Goal: Task Accomplishment & Management: Manage account settings

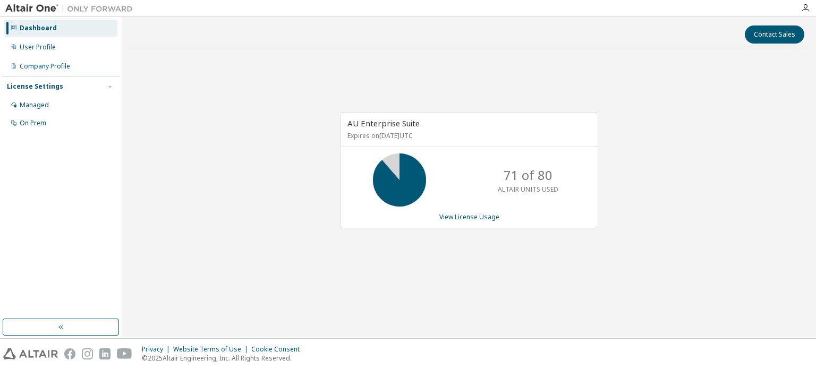
click at [472, 172] on div "71 of 80 ALTAIR UNITS USED" at bounding box center [469, 180] width 257 height 53
click at [474, 209] on div "AU Enterprise Suite Expires on July 25, 2026 UTC 71 of 80 ALTAIR UNITS USED Vie…" at bounding box center [470, 170] width 258 height 116
click at [474, 218] on link "View License Usage" at bounding box center [470, 217] width 60 height 9
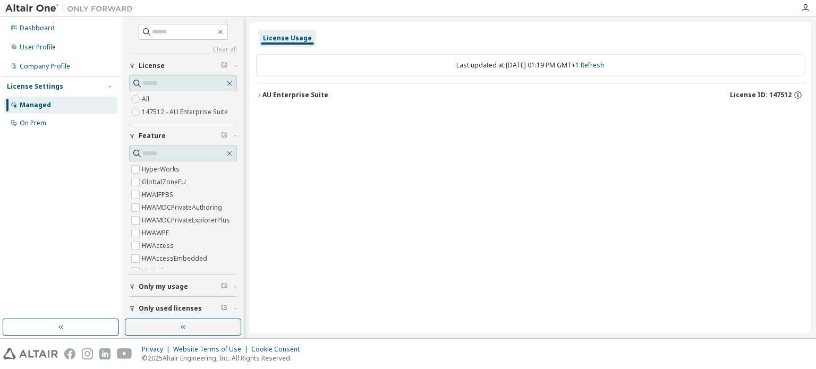
click at [264, 91] on div "AU Enterprise Suite" at bounding box center [296, 95] width 66 height 9
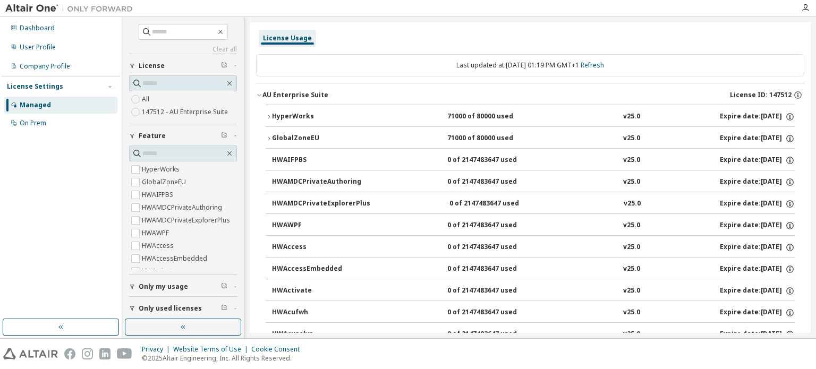
click at [270, 115] on icon "button" at bounding box center [269, 117] width 6 height 6
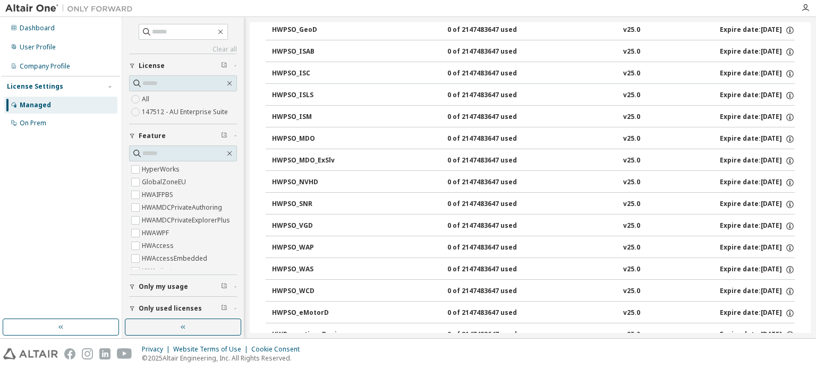
scroll to position [4783, 0]
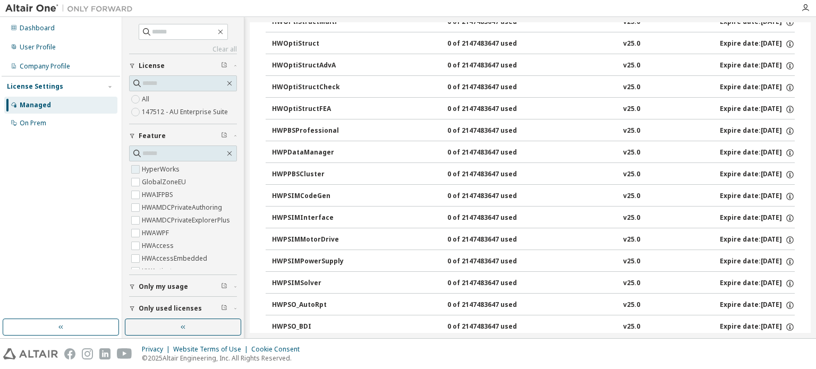
click at [170, 169] on label "HyperWorks" at bounding box center [162, 169] width 40 height 13
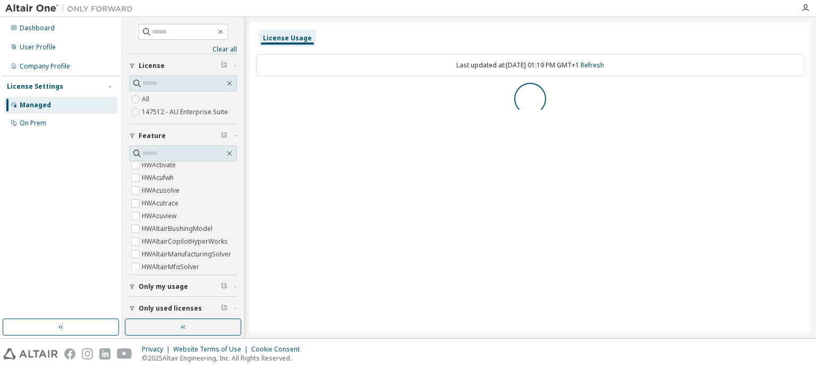
scroll to position [0, 0]
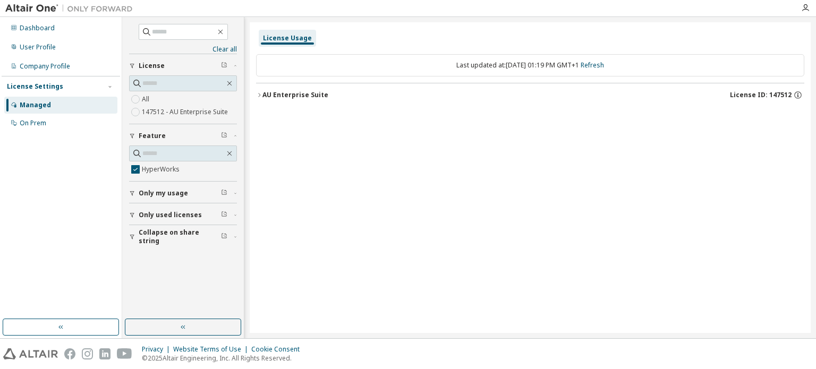
click at [238, 153] on div "Clear all Collapse on share string Only used licenses Only my usage Feature Hyp…" at bounding box center [183, 168] width 119 height 299
click at [234, 154] on icon "button" at bounding box center [229, 153] width 9 height 9
click at [259, 90] on button "AU Enterprise Suite License ID: 147512" at bounding box center [530, 94] width 549 height 23
click at [265, 112] on div "HyperWorks 71000 of 80000 used v25.0 Expire date: 2026-07-25" at bounding box center [530, 118] width 549 height 26
